Goal: Obtain resource: Obtain resource

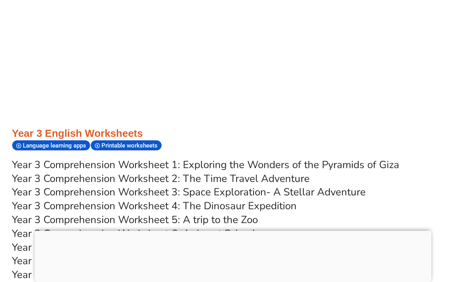
scroll to position [2481, 0]
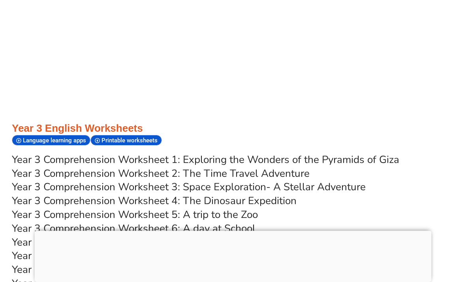
click at [81, 153] on link "Year 3 Comprehension Worksheet 1: Exploring the Wonders of the Pyramids of Giza" at bounding box center [206, 160] width 388 height 14
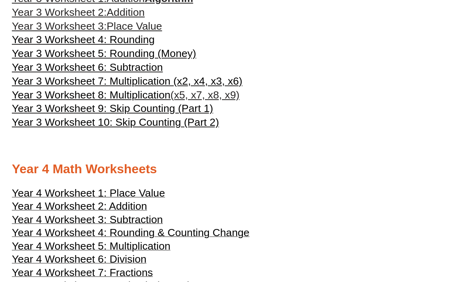
scroll to position [713, 0]
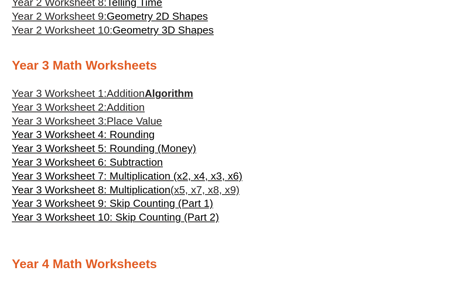
click at [186, 91] on link "Year 3 Worksheet 1: Addition Algorithm" at bounding box center [102, 93] width 181 height 12
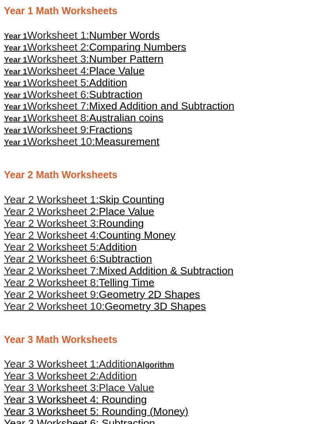
scroll to position [351, 0]
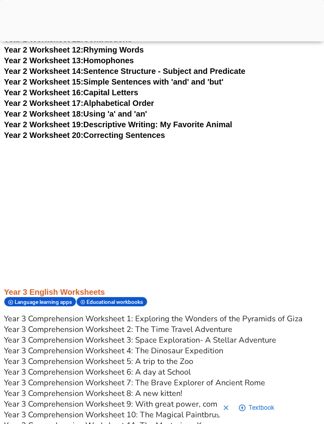
scroll to position [1852, 0]
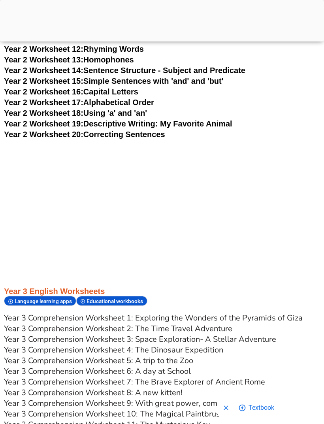
click at [289, 318] on link "Year 3 Comprehension Worksheet 1: Exploring the Wonders of the Pyramids of Giza" at bounding box center [153, 318] width 299 height 11
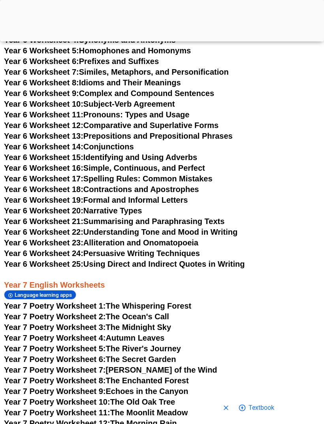
scroll to position [1865, 0]
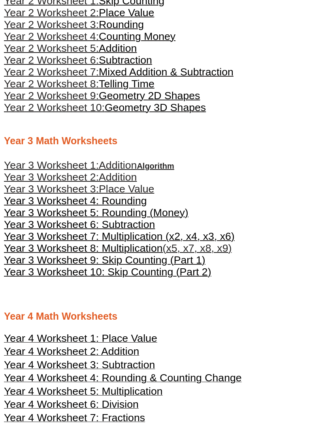
scroll to position [551, 0]
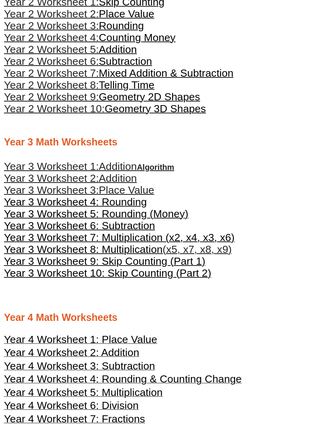
click at [174, 167] on link "Year 3 Worksheet 1: Addition Algorithm" at bounding box center [89, 167] width 170 height 9
click at [303, 114] on h3 "Year 2 Worksheet 10: Geometry 3D Shapes" at bounding box center [162, 109] width 316 height 11
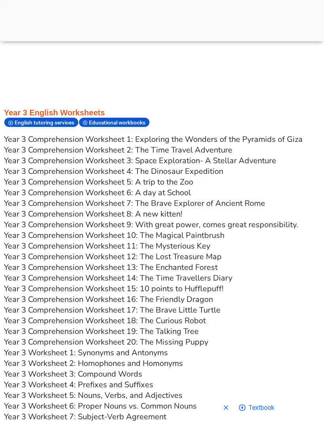
scroll to position [2144, 0]
click at [289, 142] on link "Year 3 Comprehension Worksheet 1: Exploring the Wonders of the Pyramids of Giza" at bounding box center [153, 139] width 299 height 11
